Goal: Information Seeking & Learning: Learn about a topic

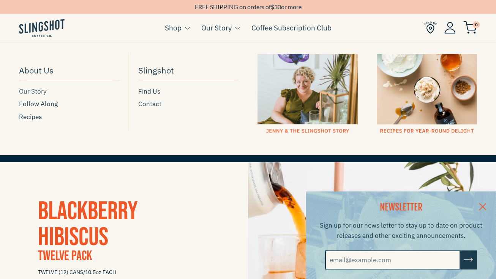
click at [36, 89] on span "Our Story" at bounding box center [32, 91] width 27 height 10
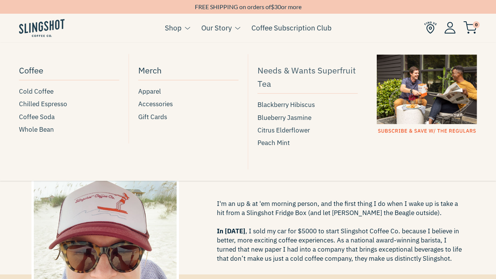
click at [285, 69] on span "Needs & Wants Superfruit Tea" at bounding box center [308, 76] width 100 height 27
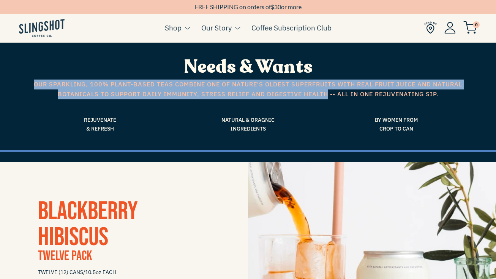
drag, startPoint x: 33, startPoint y: 84, endPoint x: 326, endPoint y: 89, distance: 292.6
click at [327, 92] on span "Our sparkling, 100% plant-based teas combine one of nature's oldest superfruits…" at bounding box center [248, 88] width 433 height 19
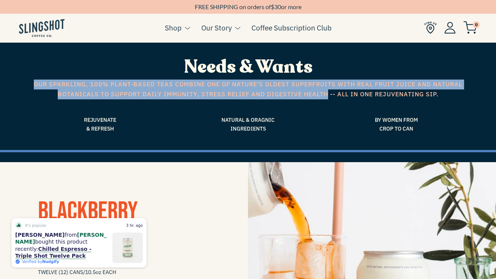
copy span "Our sparkling, 100% plant-based teas combine one of nature's oldest superfruits…"
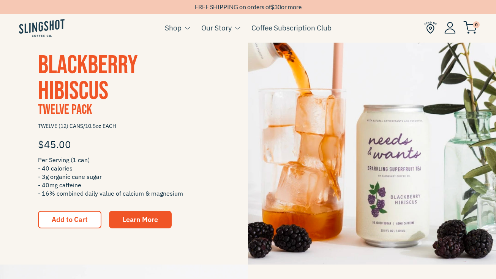
scroll to position [146, 0]
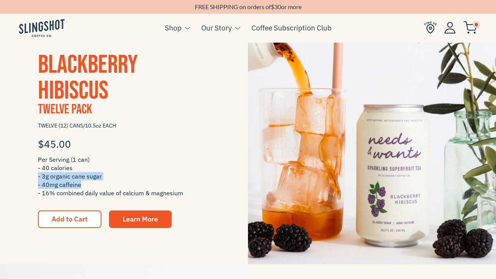
drag, startPoint x: 86, startPoint y: 183, endPoint x: 37, endPoint y: 177, distance: 49.8
click at [36, 176] on div "Blackberry Hibiscus Twelve Pack TWELVE (12) CANS/10.5oz EACH $45.00 Per Serving…" at bounding box center [124, 140] width 248 height 176
copy span "- 3g organic cane sugar - 40mg caffeine"
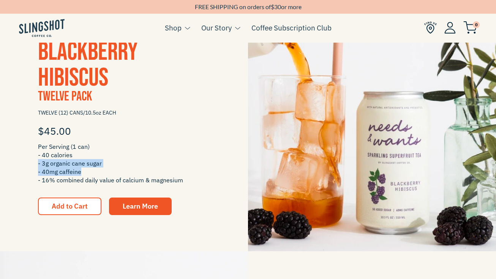
scroll to position [160, 0]
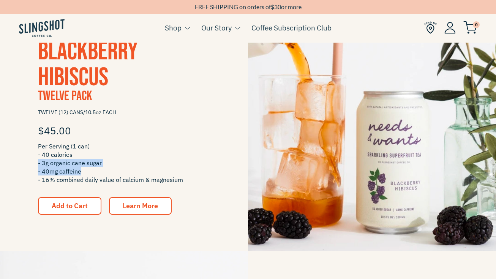
click at [125, 209] on span "Learn More" at bounding box center [140, 205] width 35 height 9
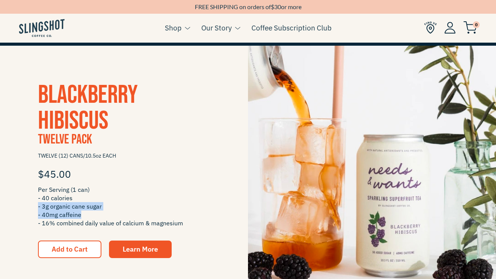
scroll to position [0, 0]
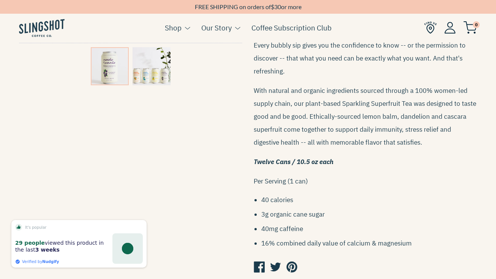
scroll to position [324, 0]
